Goal: Task Accomplishment & Management: Use online tool/utility

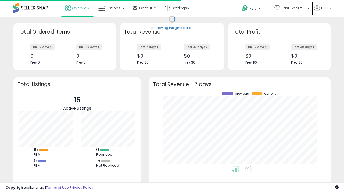
scroll to position [75, 171]
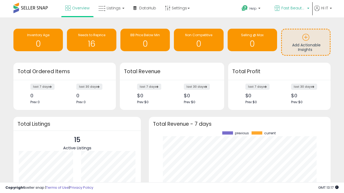
click at [291, 9] on span "Fast Beauty ([GEOGRAPHIC_DATA])" at bounding box center [293, 7] width 24 height 5
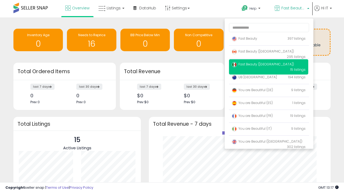
click at [268, 130] on span "You are Beautiful (IT)" at bounding box center [252, 129] width 40 height 5
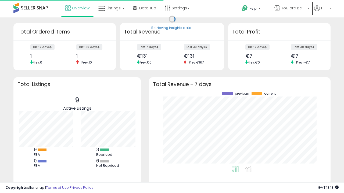
scroll to position [75, 171]
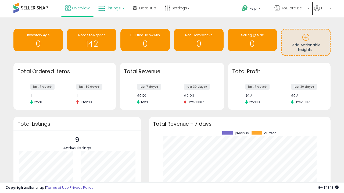
click at [111, 8] on span "Listings" at bounding box center [114, 7] width 14 height 5
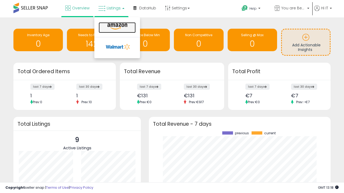
click at [117, 27] on icon at bounding box center [117, 26] width 23 height 7
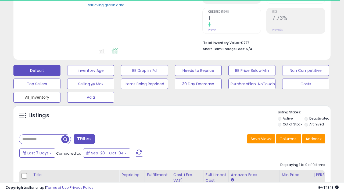
click at [37, 96] on button "All_Inventory" at bounding box center [36, 97] width 47 height 11
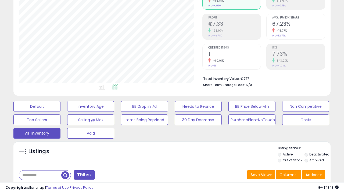
scroll to position [110, 183]
click at [38, 187] on span "Last 30 Days" at bounding box center [38, 189] width 23 height 5
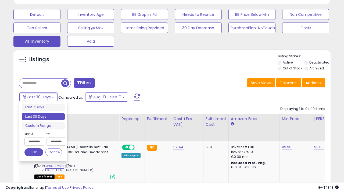
click at [43, 117] on li "Last 30 Days" at bounding box center [43, 116] width 43 height 7
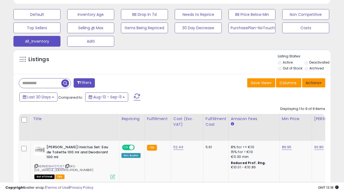
click at [314, 82] on button "Actions" at bounding box center [313, 82] width 23 height 9
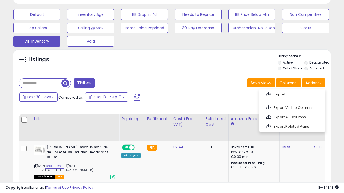
click at [292, 117] on link "Export All Columns" at bounding box center [291, 117] width 59 height 8
